Goal: Information Seeking & Learning: Check status

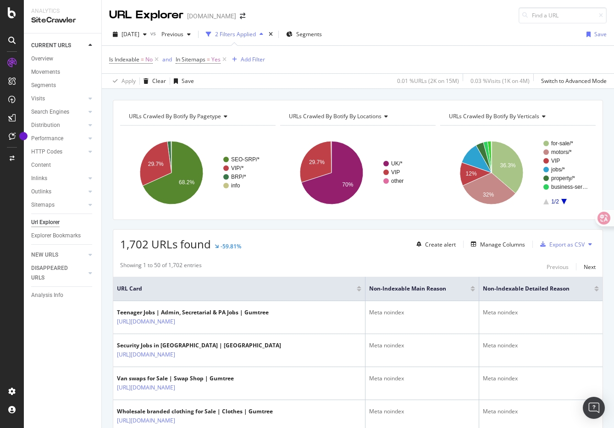
click at [243, 96] on div "URLs Crawled By Botify By pagetype Chart (by Value) Table Expand Export as CSV …" at bounding box center [358, 100] width 512 height 22
click at [56, 103] on div "SiteCrawler" at bounding box center [50, 101] width 33 height 9
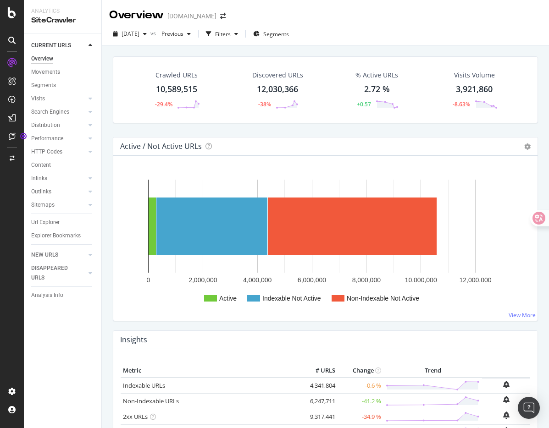
click at [262, 138] on div "Active / Not Active URLs Chart (by Value) Chart (by Percentage) Table Expand Ex…" at bounding box center [325, 147] width 424 height 18
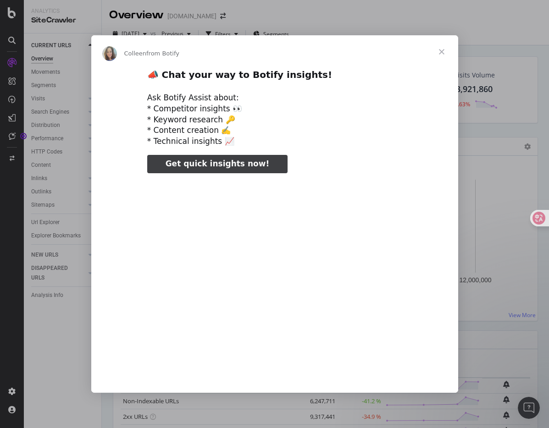
click at [443, 52] on span "Close" at bounding box center [441, 51] width 33 height 33
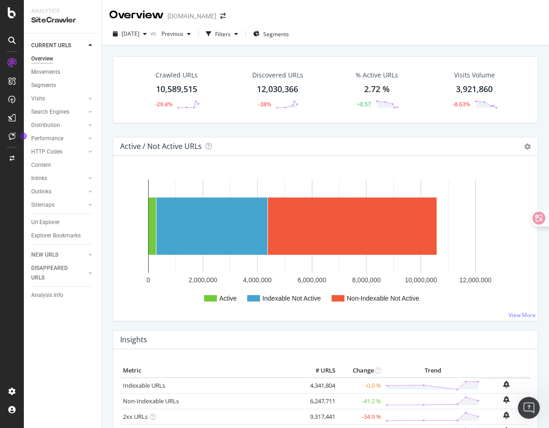
click at [239, 325] on div "Active / Not Active URLs Chart (by Value) Chart (by Percentage) Table Expand Ex…" at bounding box center [325, 233] width 434 height 193
click at [280, 132] on div "Crawled URLs 10,589,515 -29.4% Discovered URLs 12,030,366 -38% % Active URLs 2.…" at bounding box center [325, 96] width 434 height 81
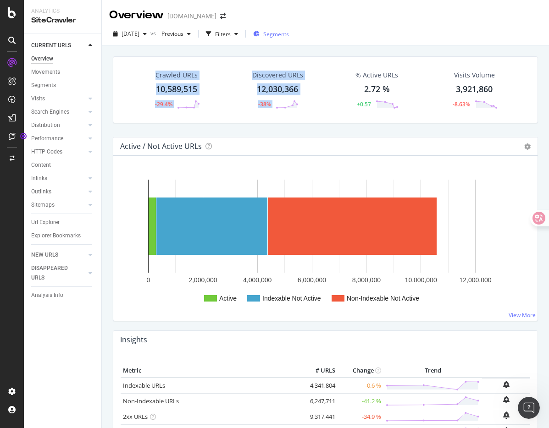
drag, startPoint x: 280, startPoint y: 132, endPoint x: 283, endPoint y: 39, distance: 93.1
click at [283, 39] on div "Overview [DOMAIN_NAME] [DATE] vs Previous Filters Segments Crawled URLs 10,589,…" at bounding box center [325, 214] width 447 height 428
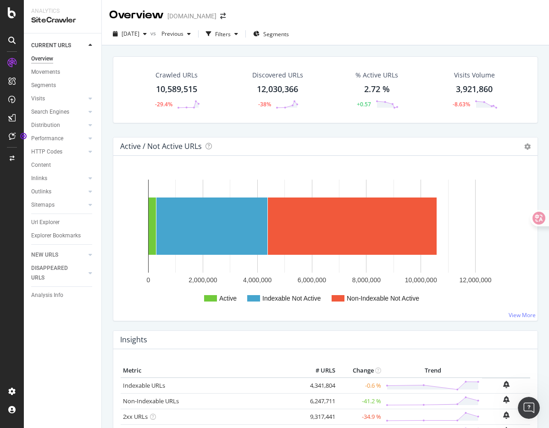
click at [341, 129] on div "Crawled URLs 10,589,515 -29.4% Discovered URLs 12,030,366 -38% % Active URLs 2.…" at bounding box center [325, 96] width 434 height 81
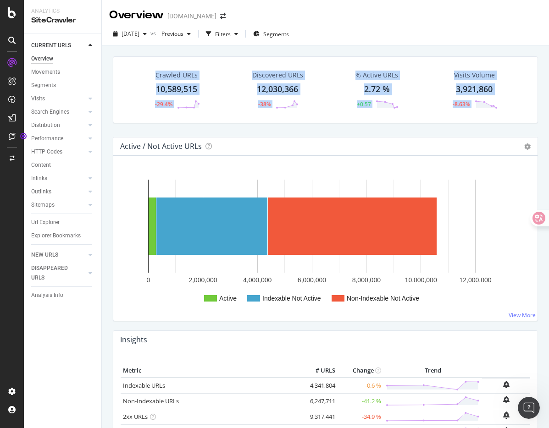
drag, startPoint x: 494, startPoint y: 128, endPoint x: 459, endPoint y: 43, distance: 92.7
click at [459, 43] on div "Overview [DOMAIN_NAME] [DATE] vs Previous Filters Segments Crawled URLs 10,589,…" at bounding box center [325, 214] width 447 height 428
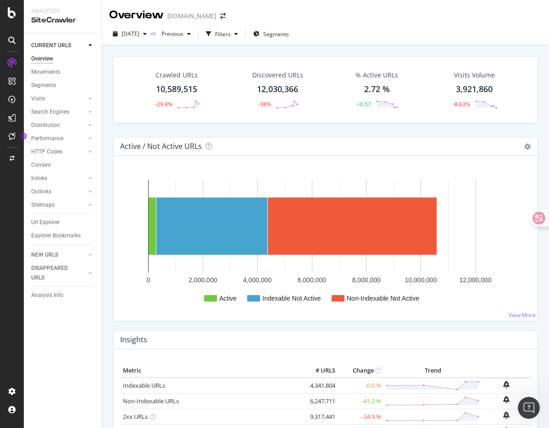
click at [369, 138] on div "Active / Not Active URLs Chart (by Value) Chart (by Percentage) Table Expand Ex…" at bounding box center [325, 147] width 424 height 18
click at [139, 36] on span "[DATE]" at bounding box center [130, 34] width 18 height 8
click at [392, 131] on div "Crawled URLs 10,589,515 -29.4% Discovered URLs 12,030,366 -38% % Active URLs 2.…" at bounding box center [325, 96] width 434 height 81
